Goal: Task Accomplishment & Management: Manage account settings

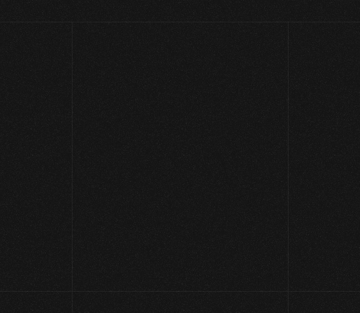
scroll to position [119, 0]
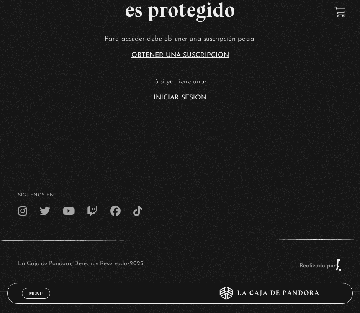
click at [194, 94] on link "Iniciar Sesión" at bounding box center [180, 97] width 53 height 7
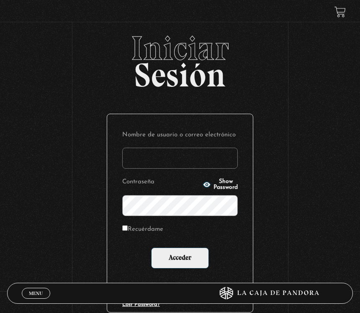
click at [206, 150] on input "Nombre de usuario o correo electrónico" at bounding box center [180, 157] width 116 height 21
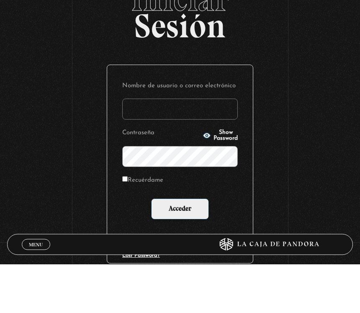
click at [177, 147] on input "Nombre de usuario o correo electrónico" at bounding box center [180, 157] width 116 height 21
click at [181, 147] on input "katherine.mobrea@" at bounding box center [180, 157] width 116 height 21
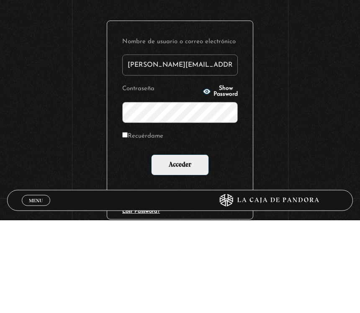
type input "katherine.mobre@gmail.com"
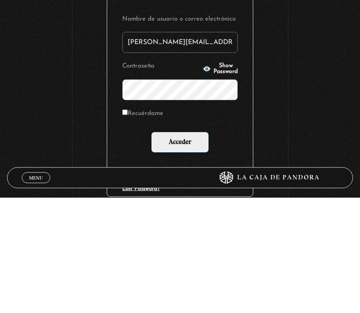
click at [203, 181] on icon "button" at bounding box center [207, 183] width 8 height 5
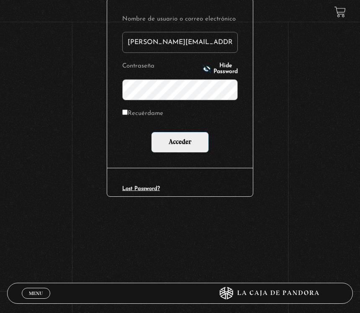
scroll to position [115, 0]
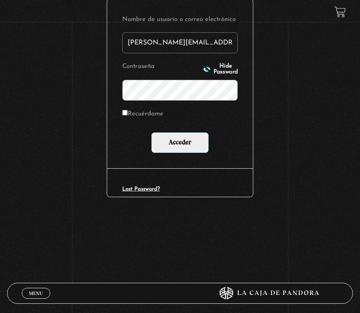
click at [195, 140] on input "Acceder" at bounding box center [180, 142] width 58 height 21
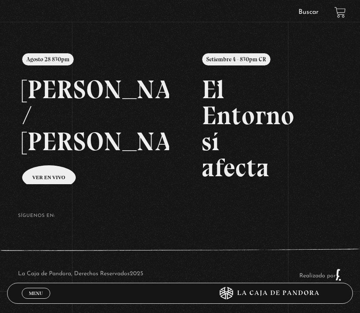
scroll to position [92, 0]
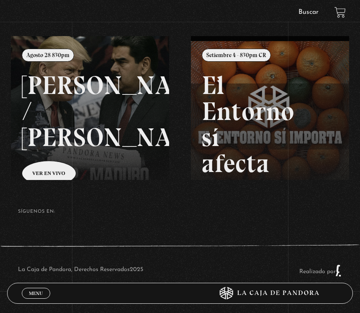
click at [41, 295] on span "Menu" at bounding box center [36, 292] width 14 height 5
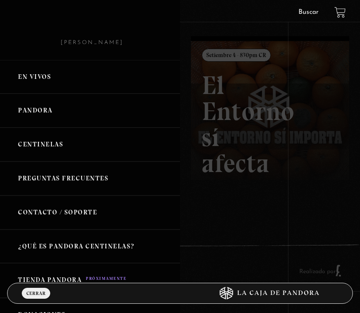
click at [235, 209] on div at bounding box center [180, 156] width 360 height 313
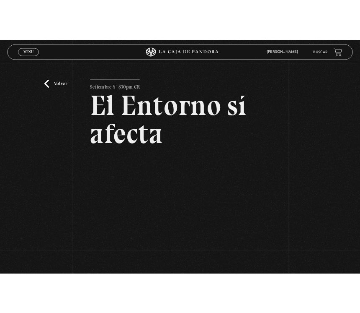
scroll to position [85, 0]
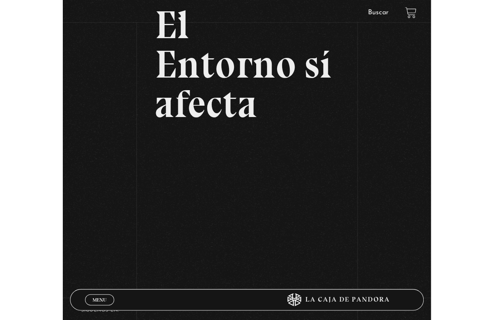
scroll to position [10, 0]
